Goal: Find specific page/section: Find specific page/section

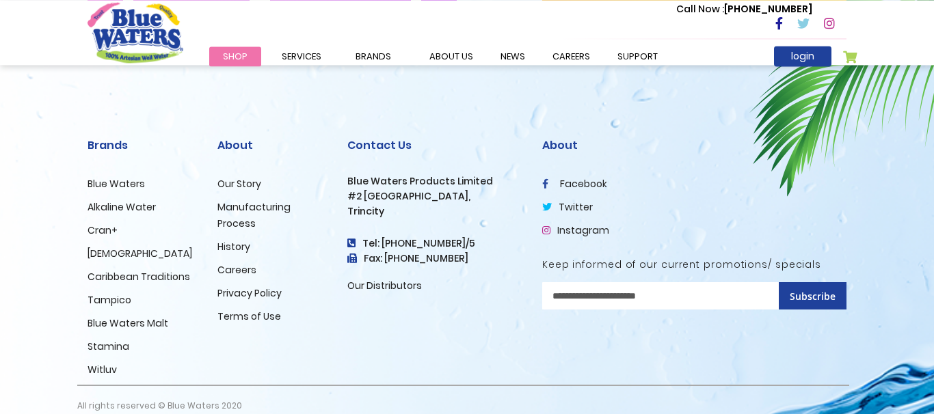
scroll to position [1465, 0]
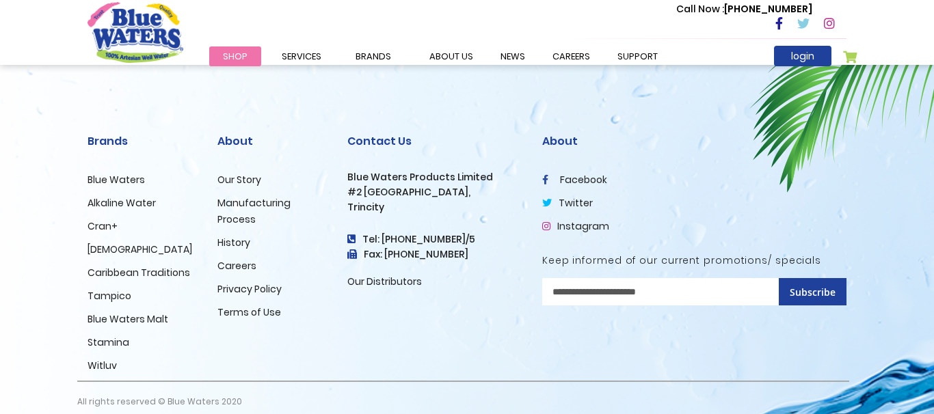
click at [244, 263] on link "Careers" at bounding box center [236, 266] width 39 height 14
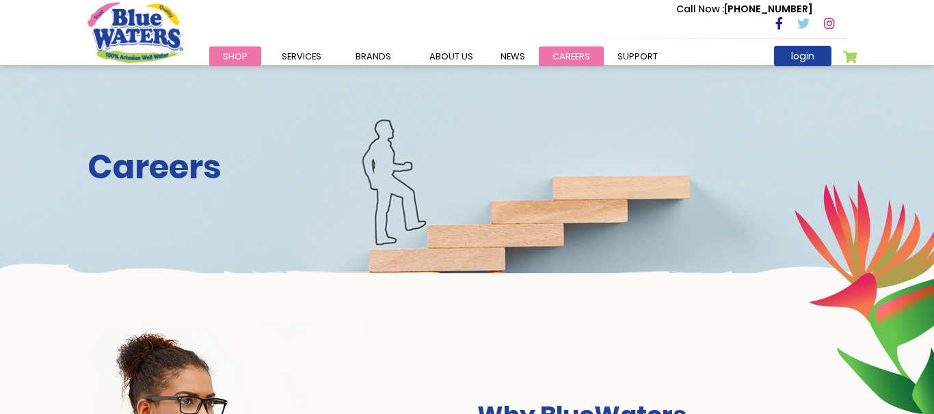
click at [566, 51] on link "careers" at bounding box center [571, 56] width 65 height 20
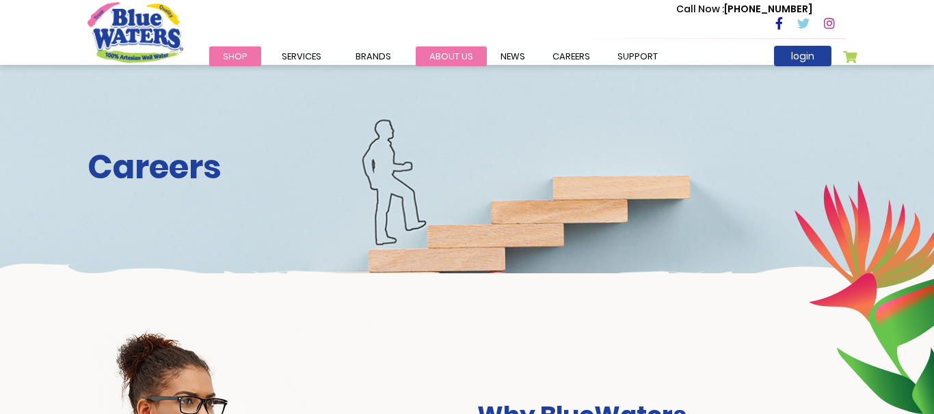
click at [444, 51] on link "about us" at bounding box center [451, 56] width 71 height 20
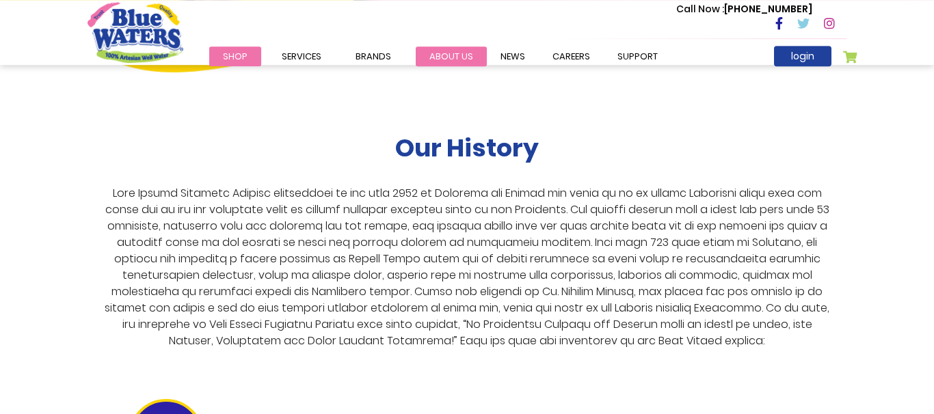
scroll to position [2371, 0]
